Goal: Use online tool/utility: Utilize a website feature to perform a specific function

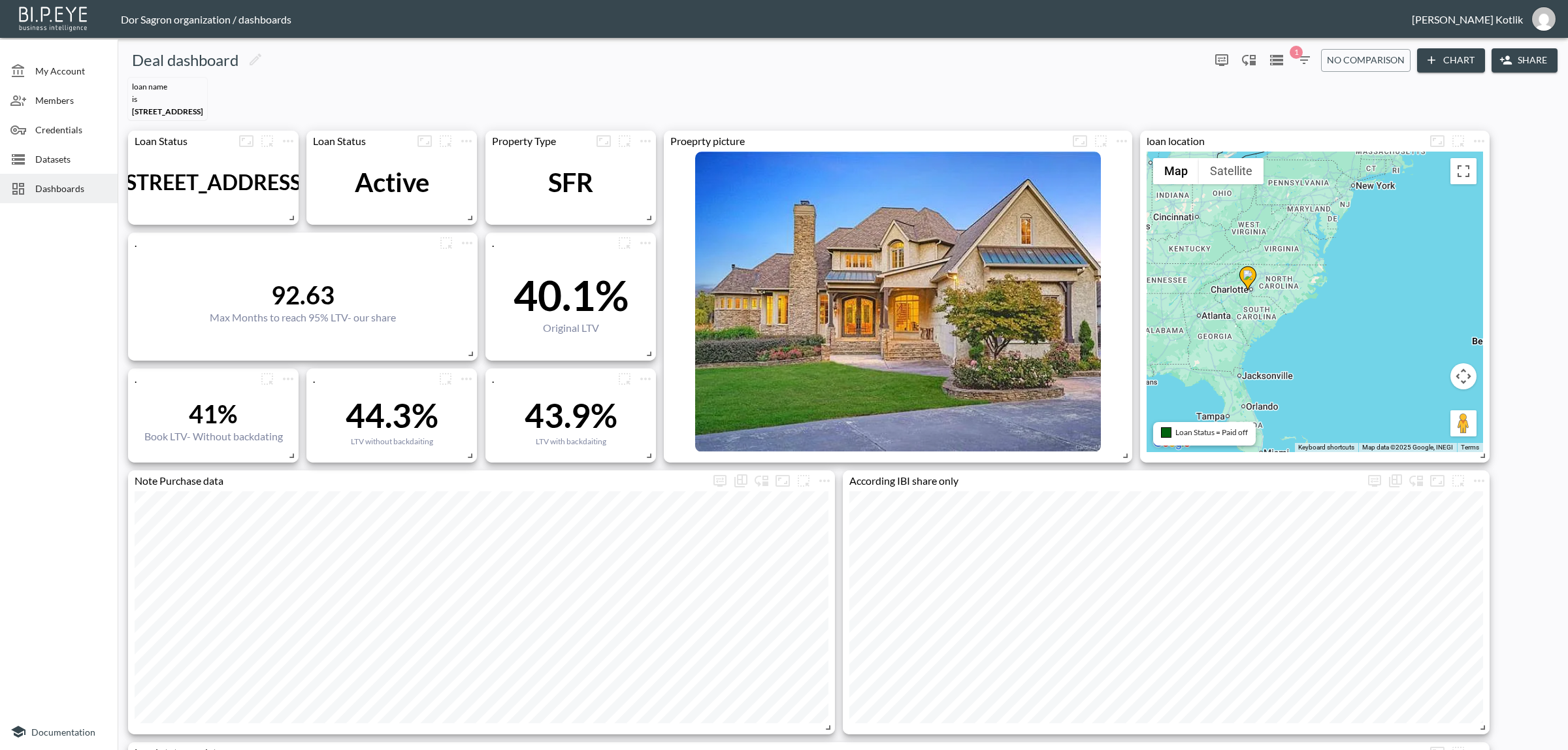
click at [1451, 65] on button "Chart" at bounding box center [1451, 60] width 68 height 24
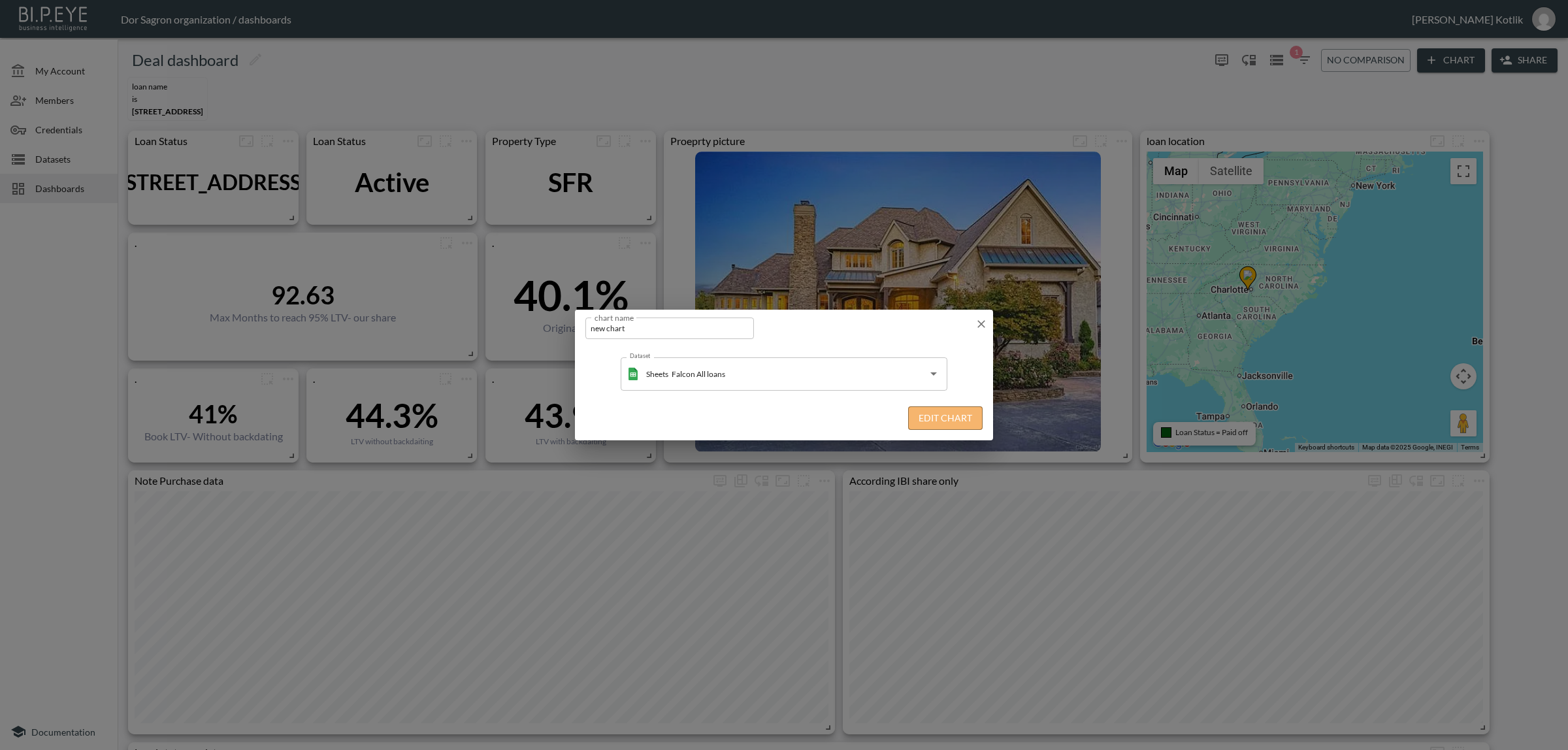
click at [946, 418] on button "Edit Chart" at bounding box center [945, 418] width 74 height 24
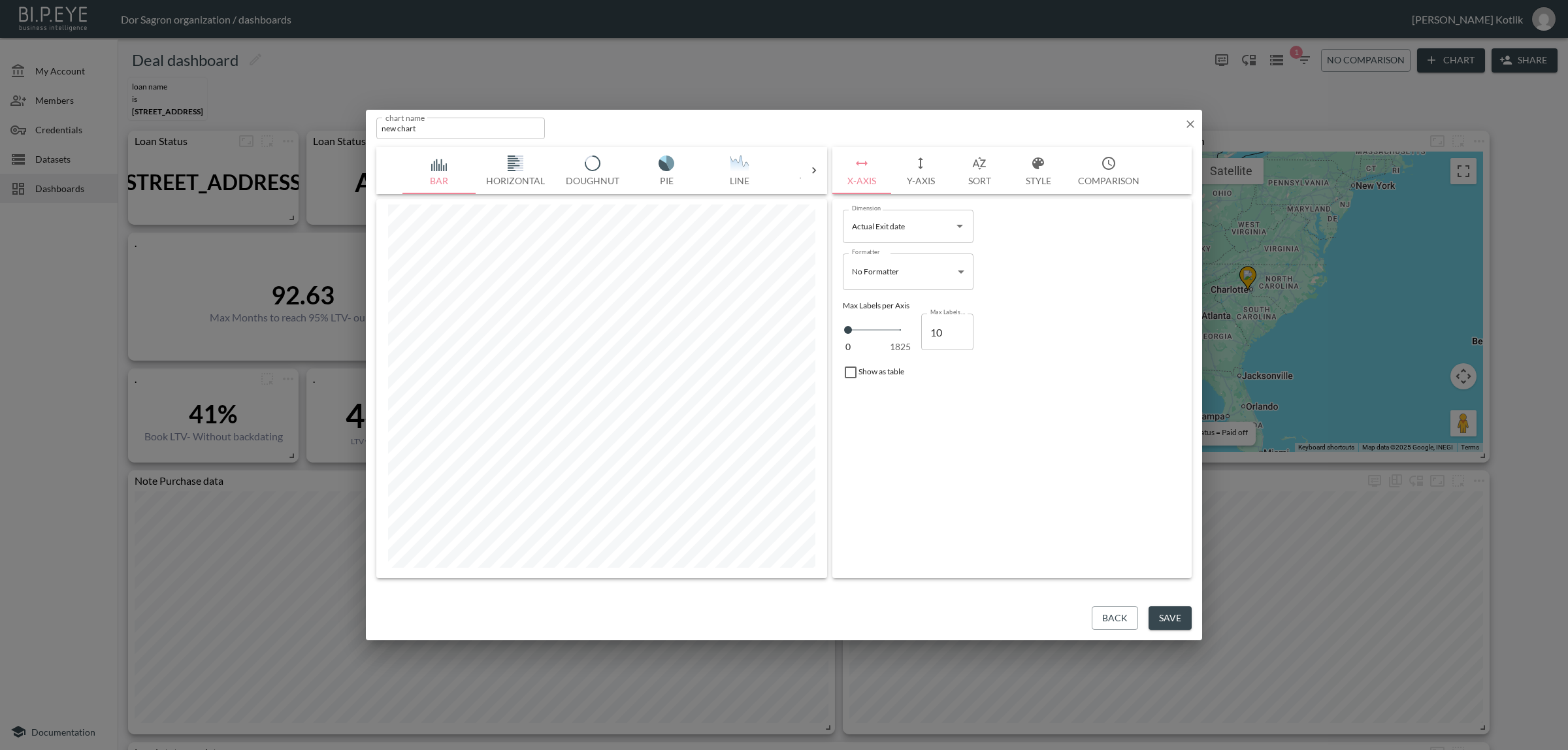
click at [801, 174] on div at bounding box center [814, 170] width 26 height 13
click at [403, 171] on button "Table" at bounding box center [440, 170] width 73 height 47
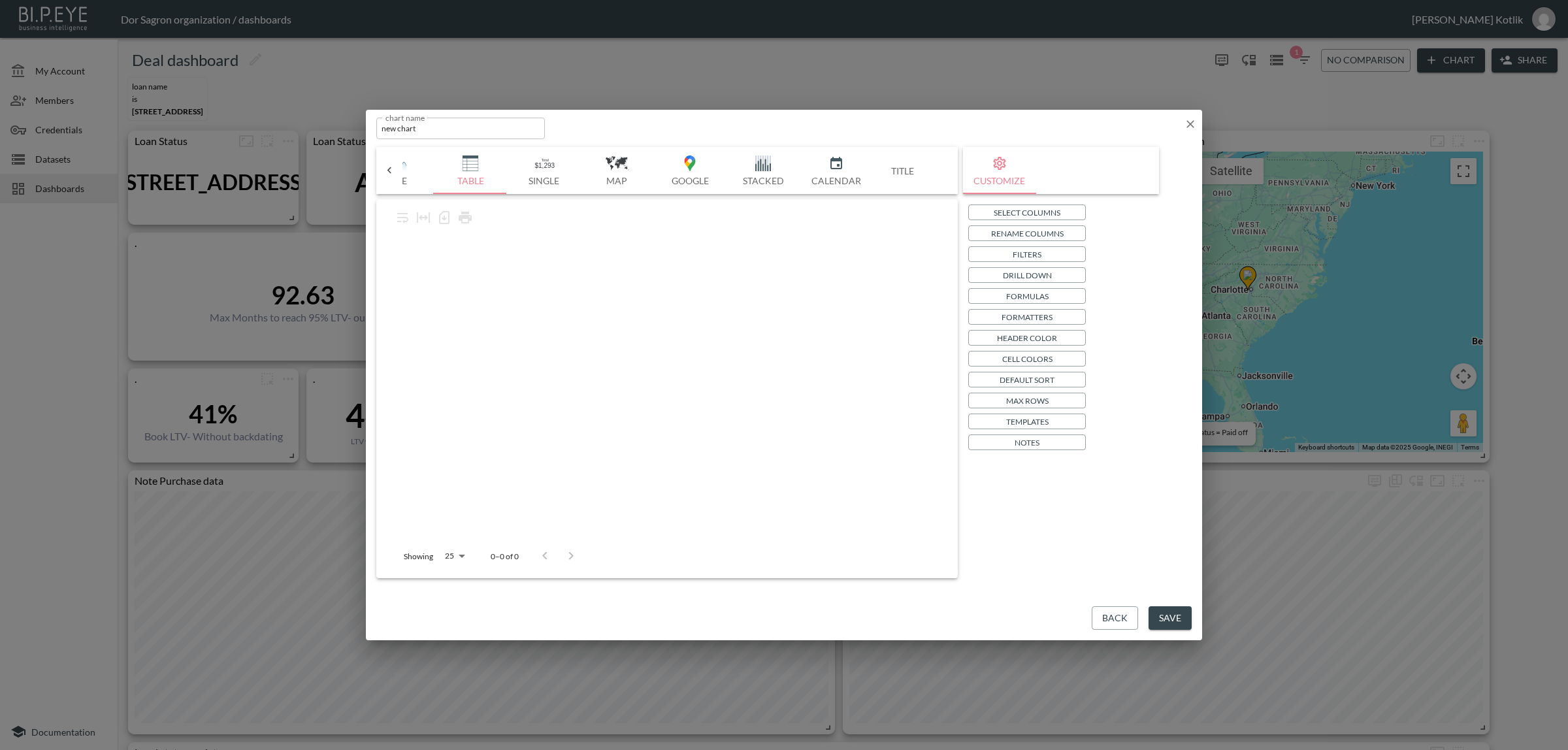
scroll to position [0, 341]
click at [391, 170] on icon at bounding box center [389, 170] width 13 height 13
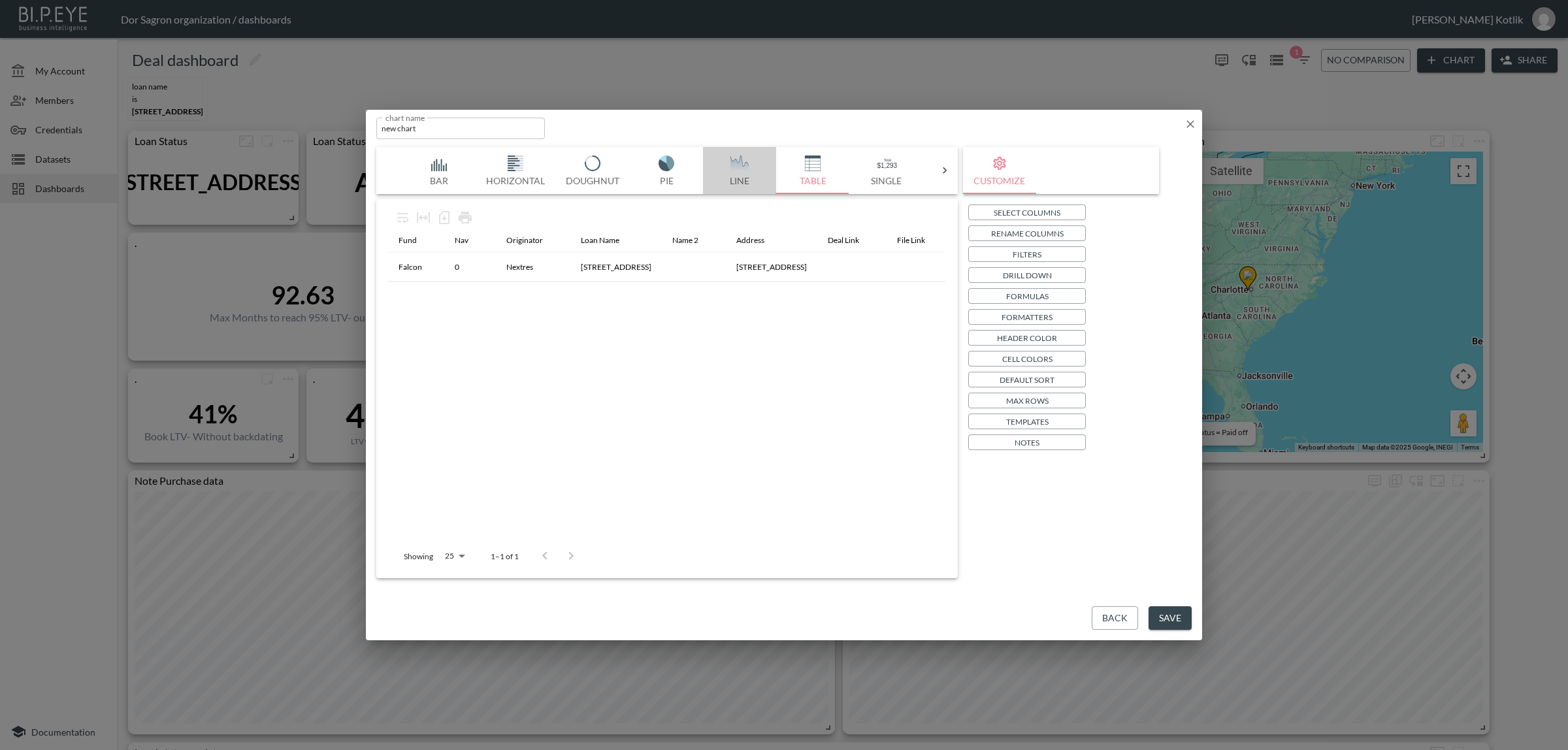
click at [730, 168] on img "button" at bounding box center [740, 163] width 52 height 16
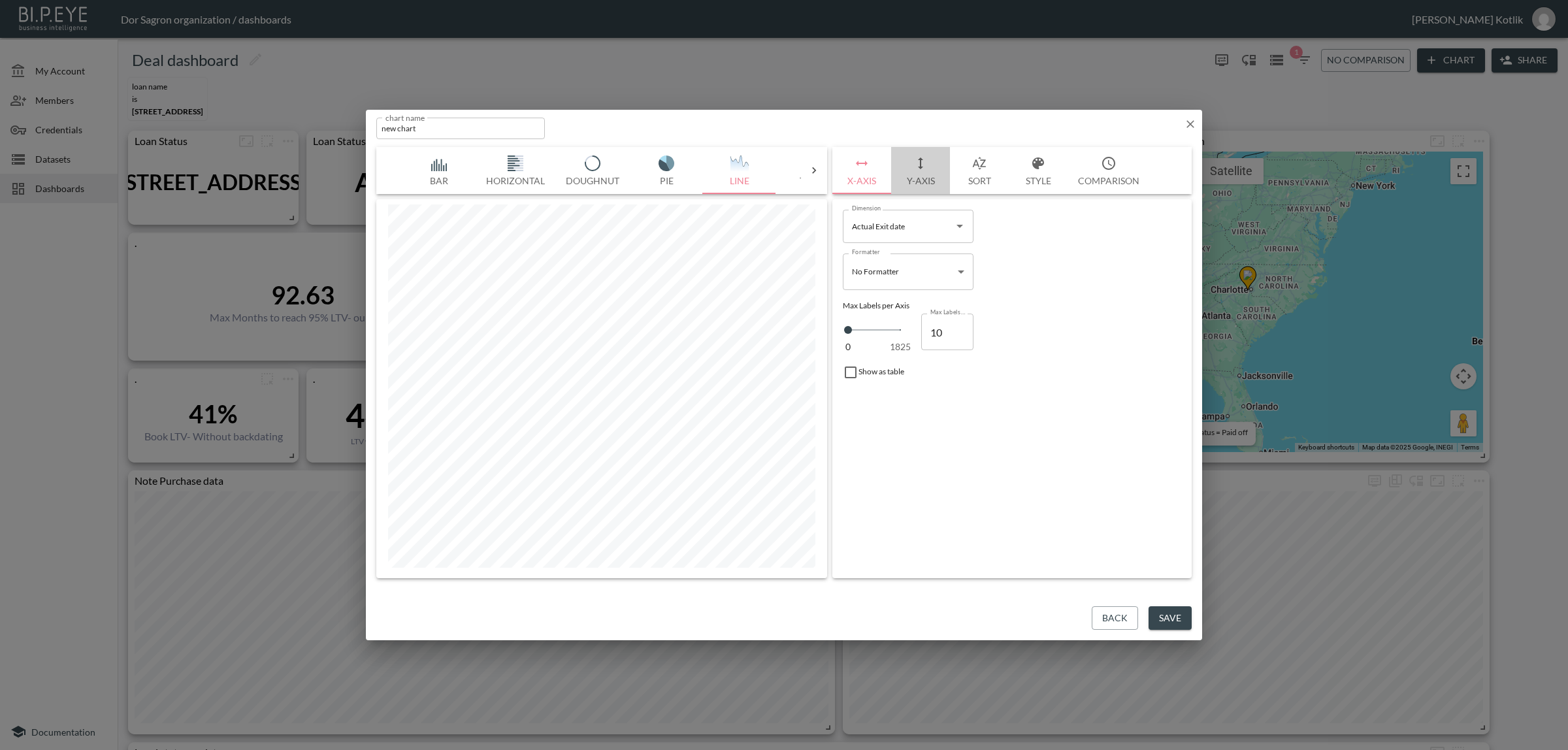
click at [927, 173] on button "Y-Axis" at bounding box center [920, 170] width 59 height 47
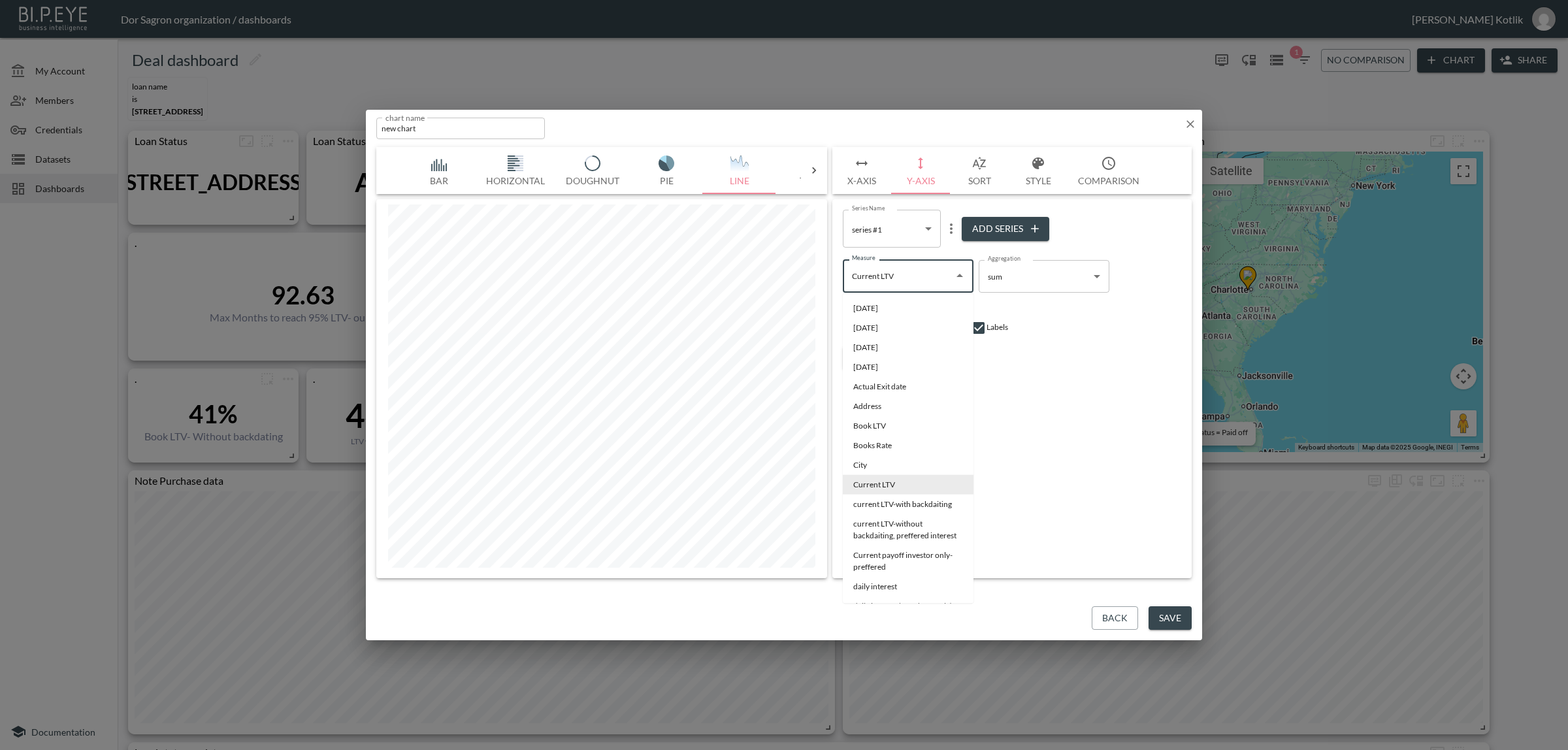
click at [939, 280] on input "Current LTV" at bounding box center [898, 276] width 99 height 21
click at [890, 533] on div "Investor Exit" at bounding box center [907, 538] width 53 height 24
click at [870, 534] on li "IRR [DATE]" at bounding box center [908, 526] width 131 height 19
type input "IRR [DATE]"
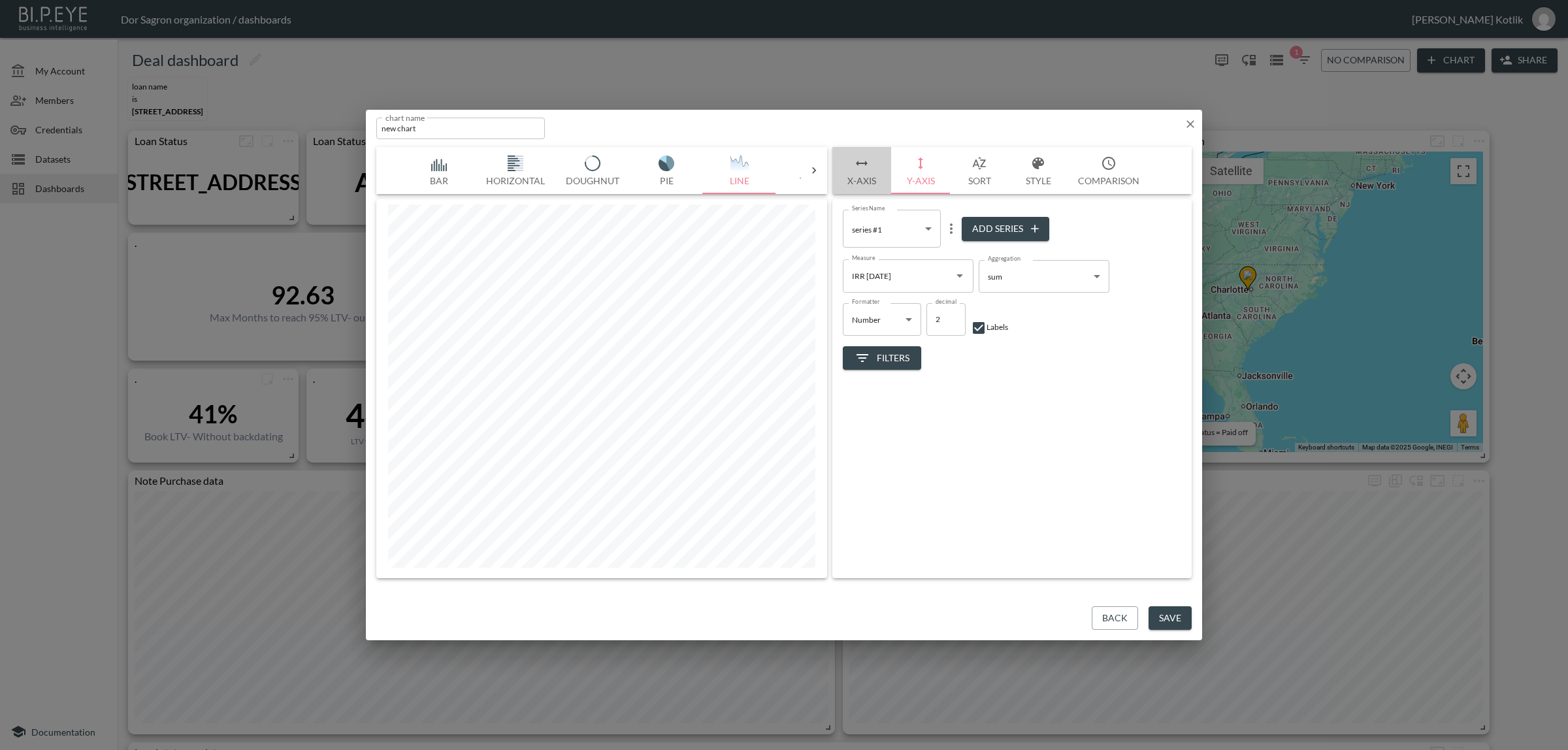
click at [871, 170] on button "X-Axis" at bounding box center [861, 170] width 59 height 47
click at [907, 241] on div "Actual Exit date Dimension" at bounding box center [908, 225] width 131 height 32
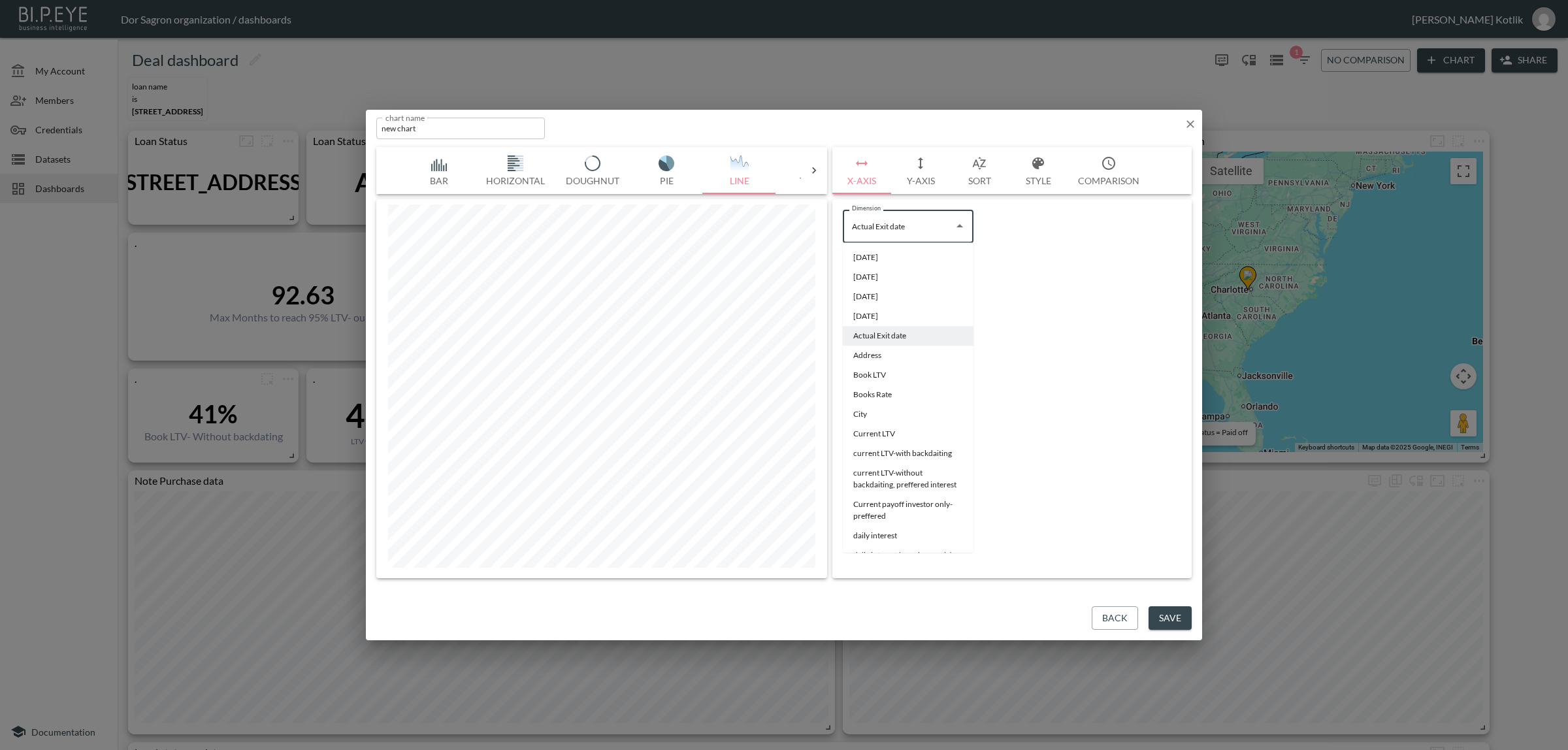
click at [1036, 377] on div "Show as table" at bounding box center [1012, 372] width 349 height 26
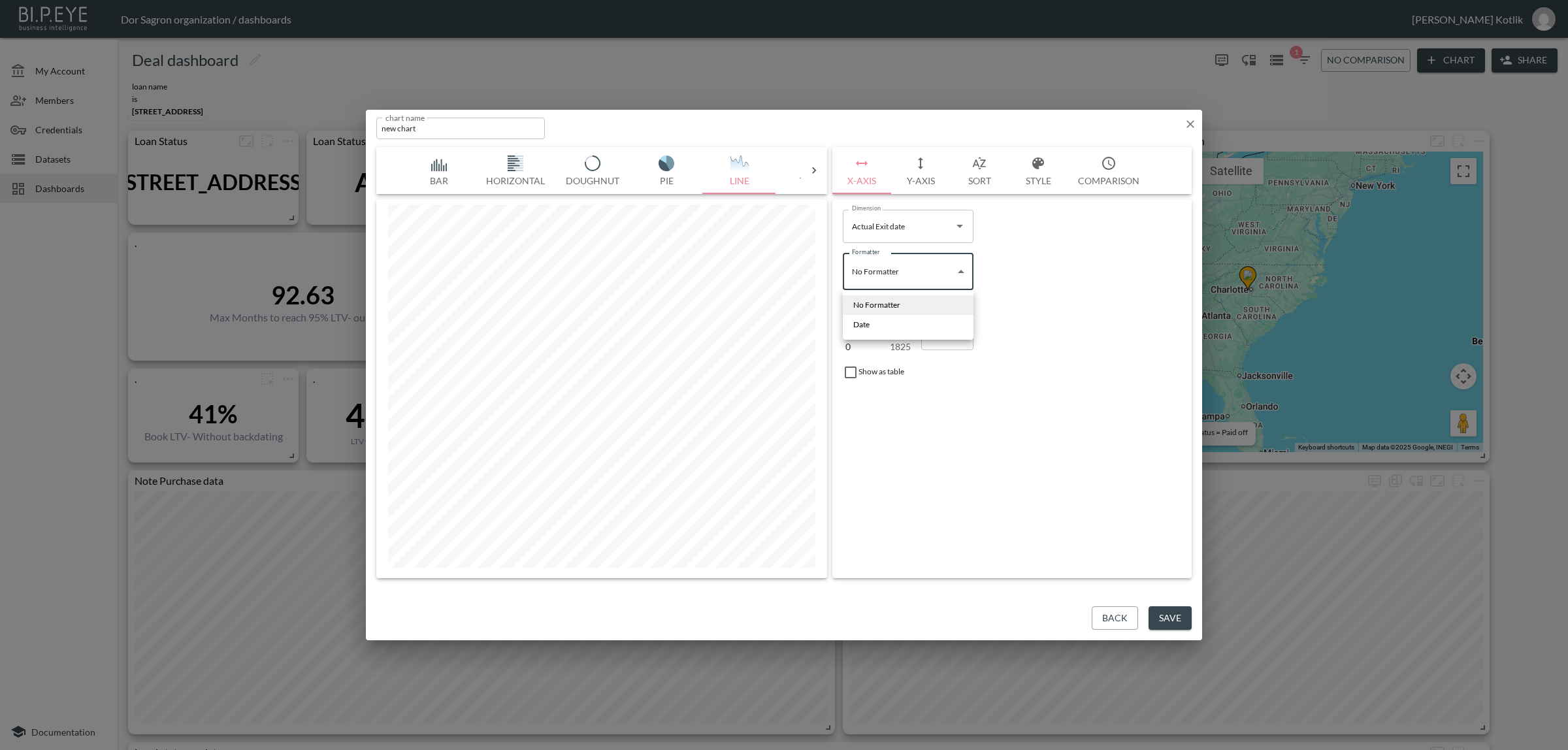
click at [919, 265] on body "BI.P.EYE, Interactive Analytics Dashboards - app Dor Sagron organization / dash…" at bounding box center [784, 375] width 1568 height 750
click at [889, 323] on li "Date" at bounding box center [908, 325] width 131 height 19
type input "Date"
click at [921, 230] on input "Actual Exit date" at bounding box center [898, 226] width 99 height 21
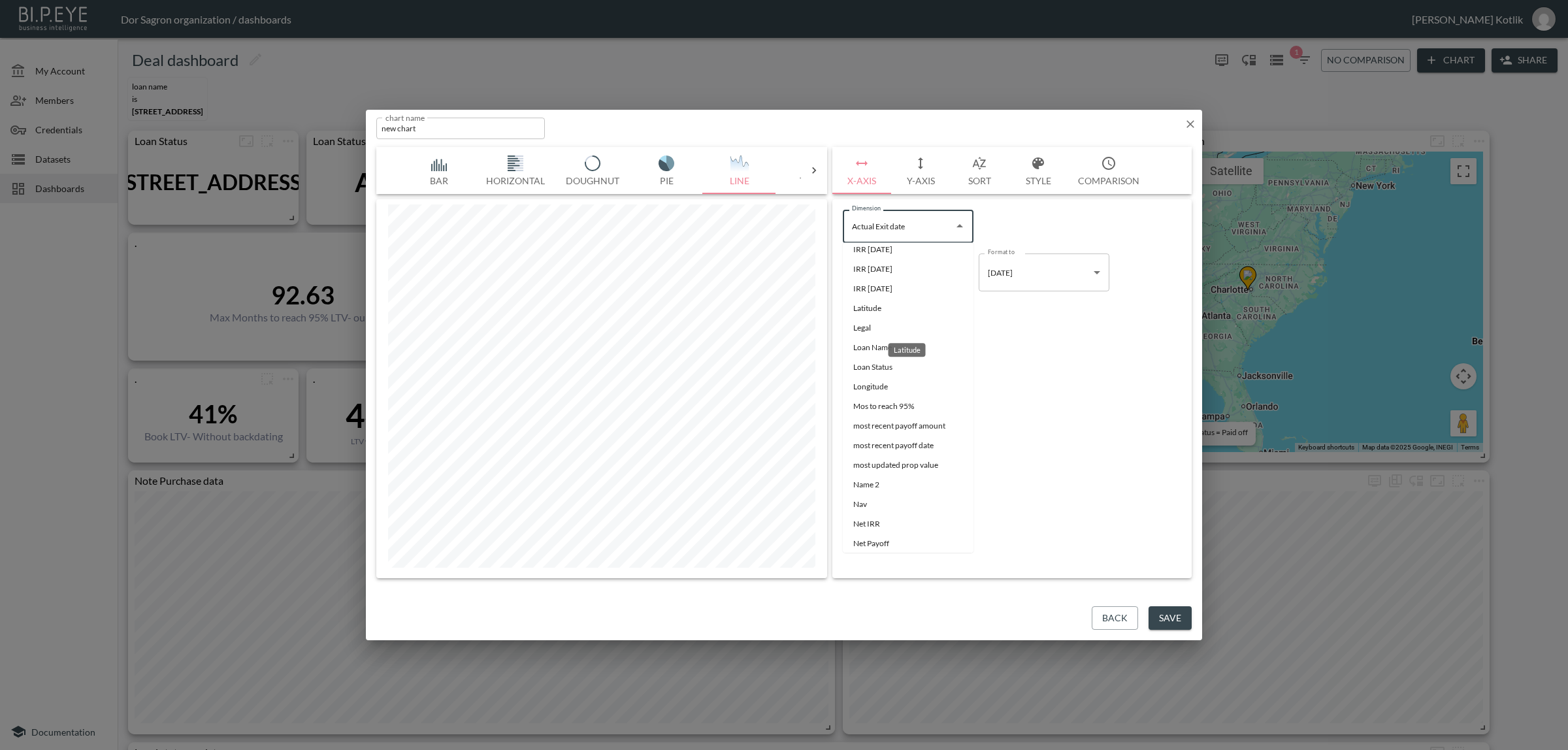
scroll to position [827, 0]
click at [896, 318] on div "Investor Exit" at bounding box center [907, 325] width 53 height 24
click at [872, 321] on li "IRR [DATE]" at bounding box center [908, 312] width 131 height 19
type input "IRR [DATE]"
